Goal: Information Seeking & Learning: Stay updated

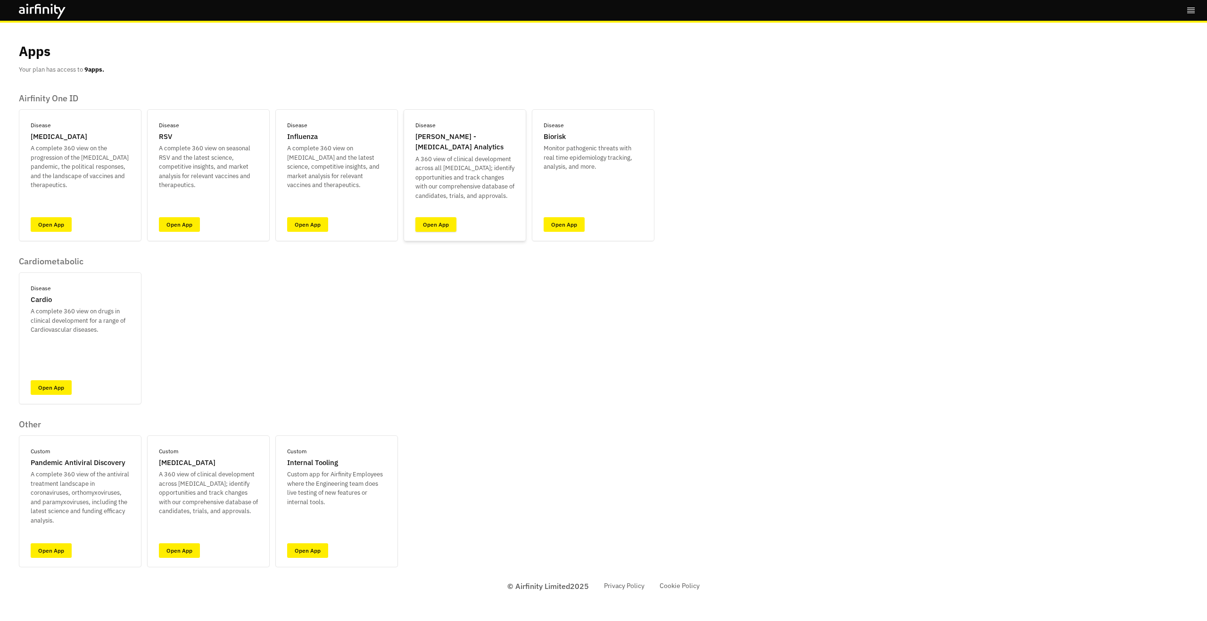
click at [435, 224] on link "Open App" at bounding box center [435, 224] width 41 height 15
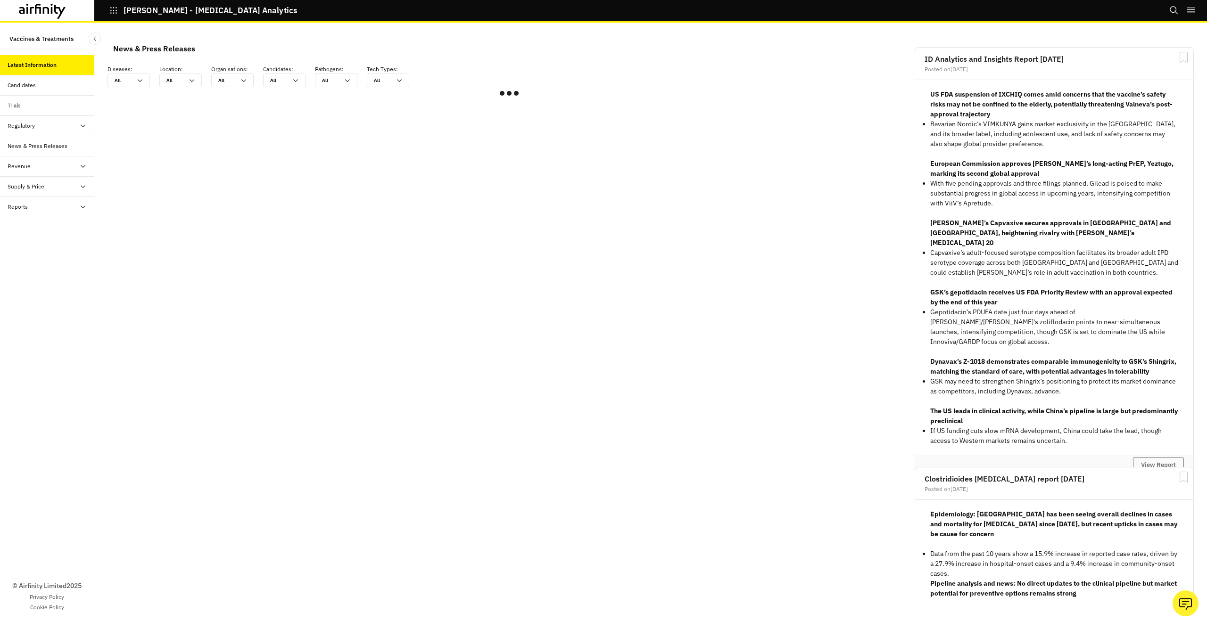
scroll to position [566, 283]
click at [60, 188] on div "Supply & Price" at bounding box center [51, 186] width 87 height 8
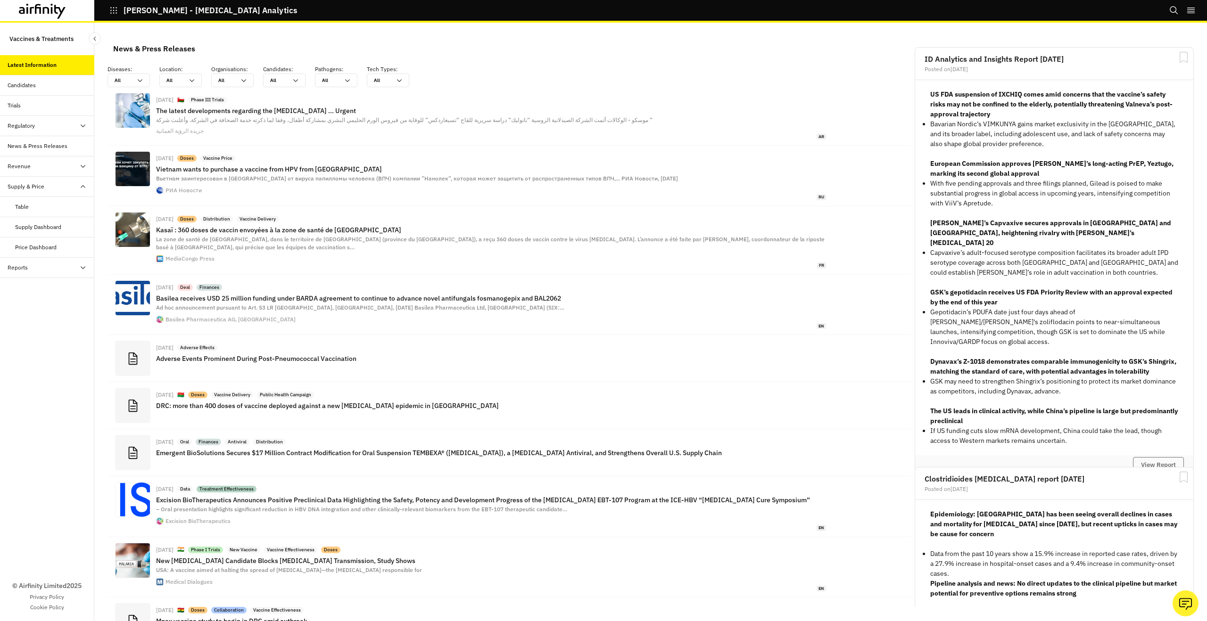
scroll to position [680, 283]
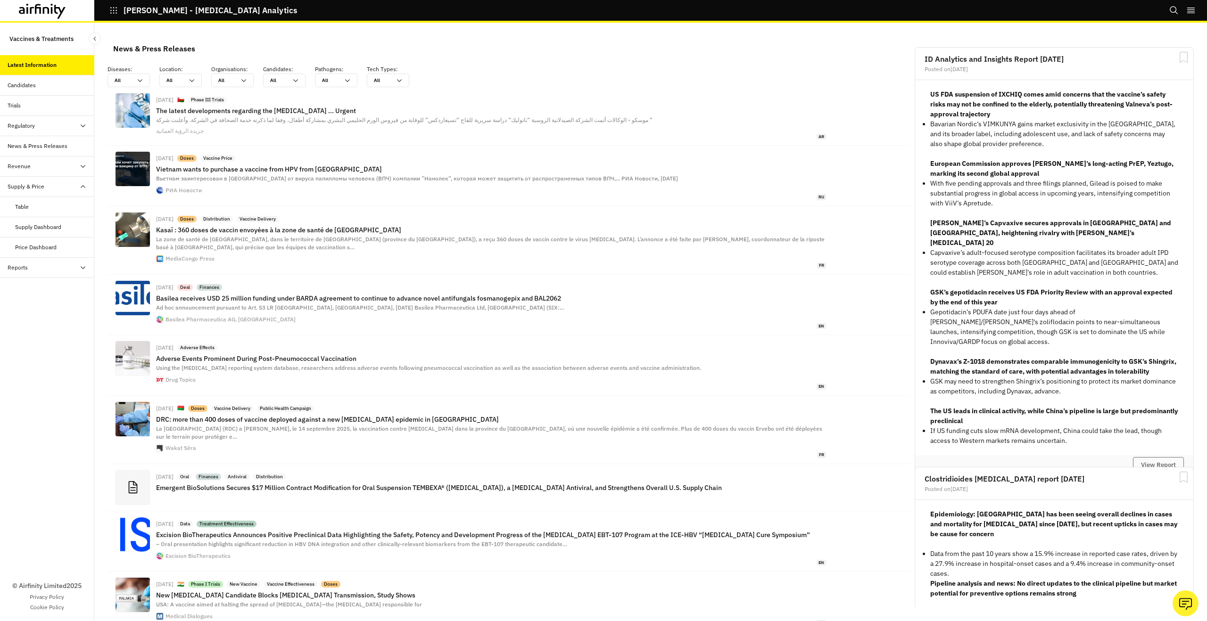
click at [57, 243] on div "Price Dashboard" at bounding box center [54, 247] width 79 height 8
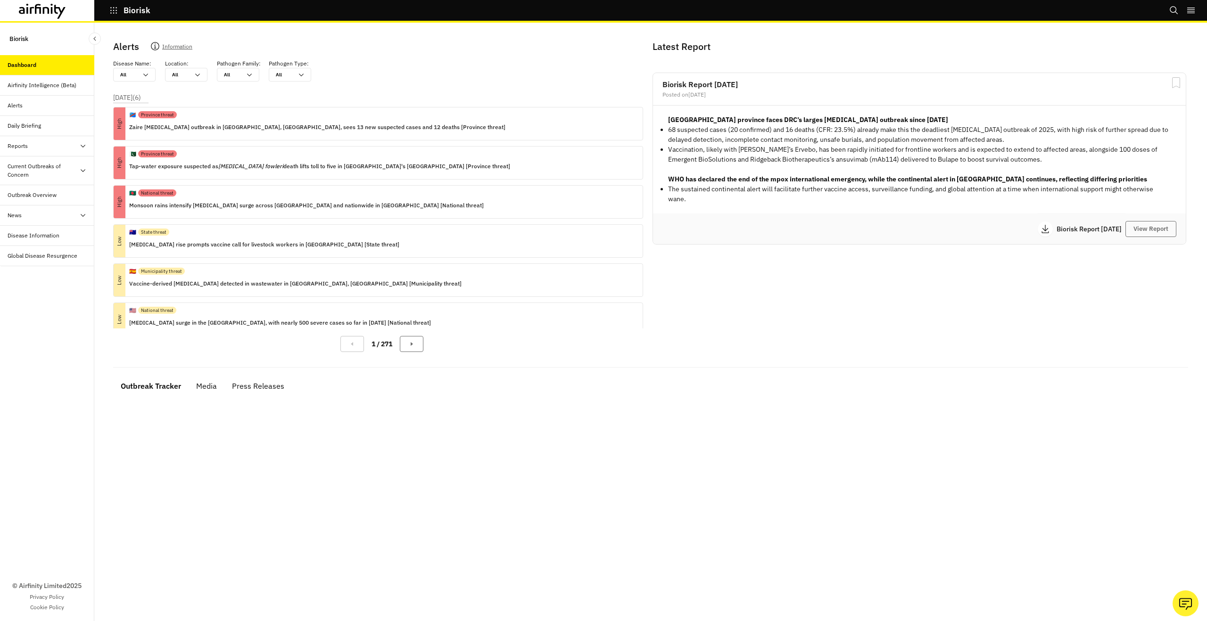
click at [30, 213] on div "News" at bounding box center [51, 215] width 87 height 8
click at [33, 180] on div "Current Outbreaks of Concern" at bounding box center [47, 170] width 94 height 29
click at [38, 211] on div "Mpox" at bounding box center [54, 215] width 79 height 8
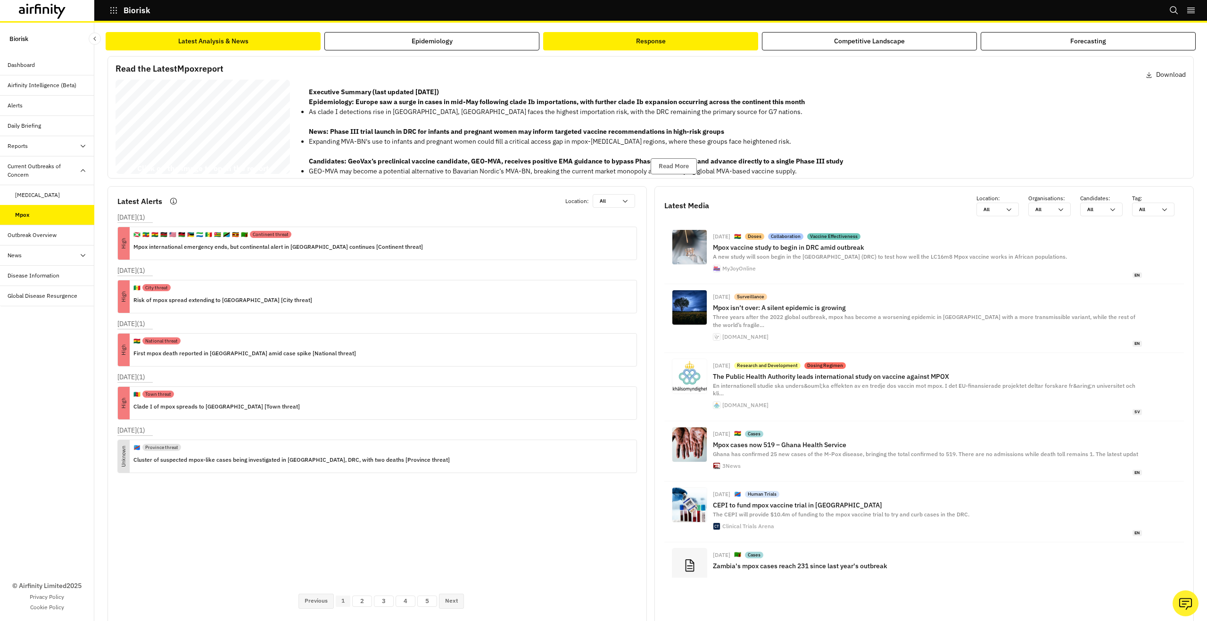
click at [650, 33] on button "Response" at bounding box center [650, 41] width 215 height 18
